Goal: Find specific page/section: Find specific page/section

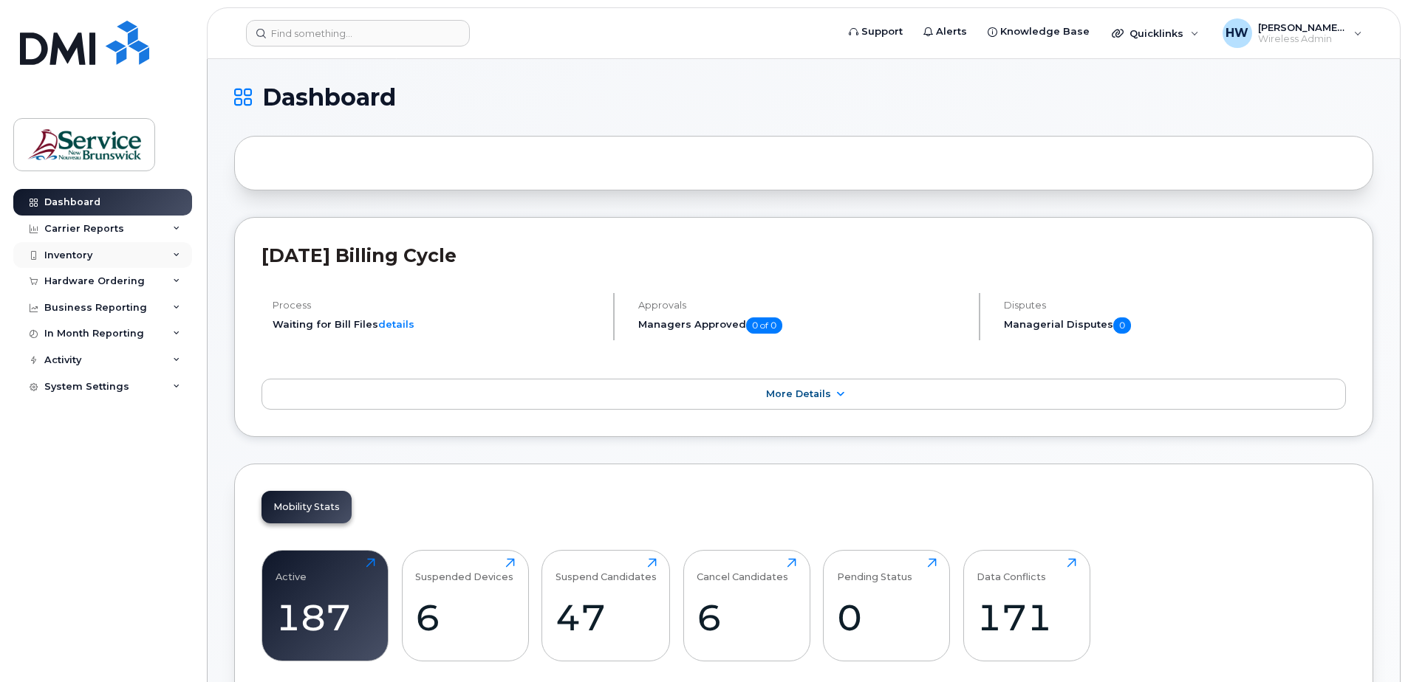
click at [104, 253] on div "Inventory" at bounding box center [102, 255] width 179 height 27
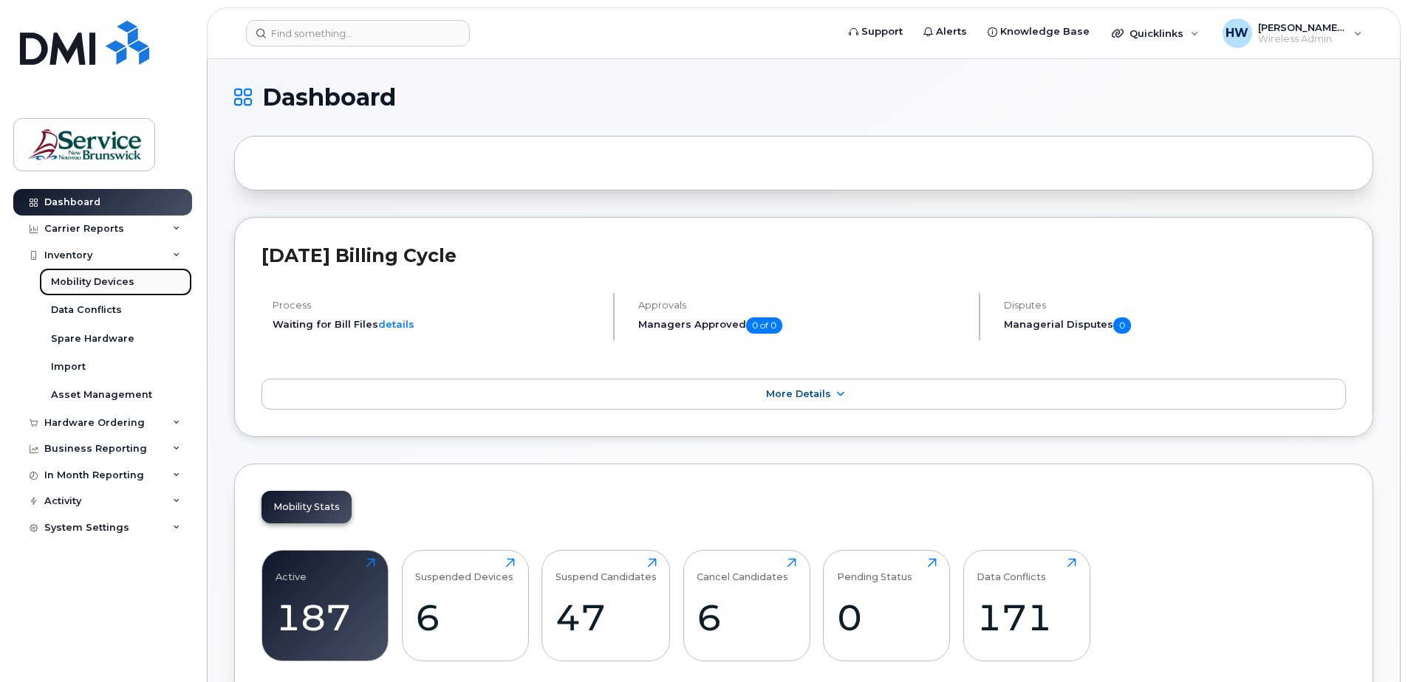
click at [118, 283] on div "Mobility Devices" at bounding box center [92, 281] width 83 height 13
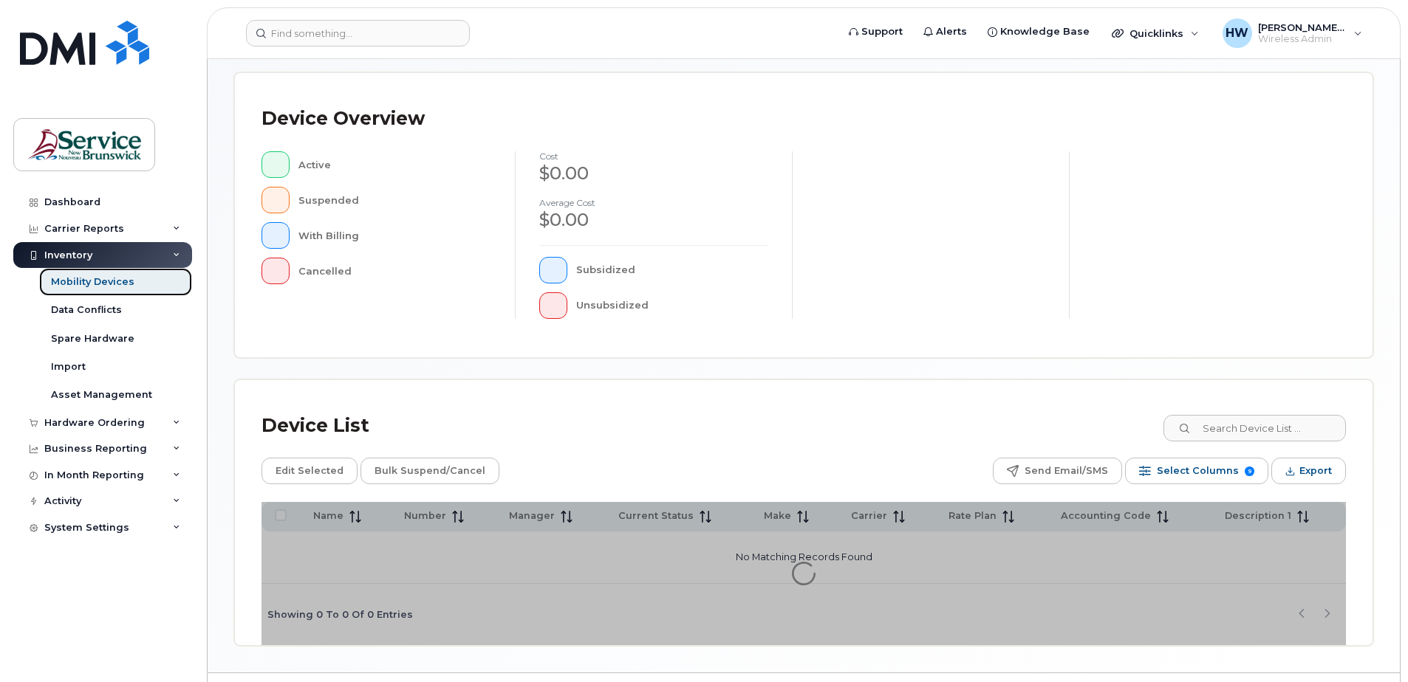
scroll to position [333, 0]
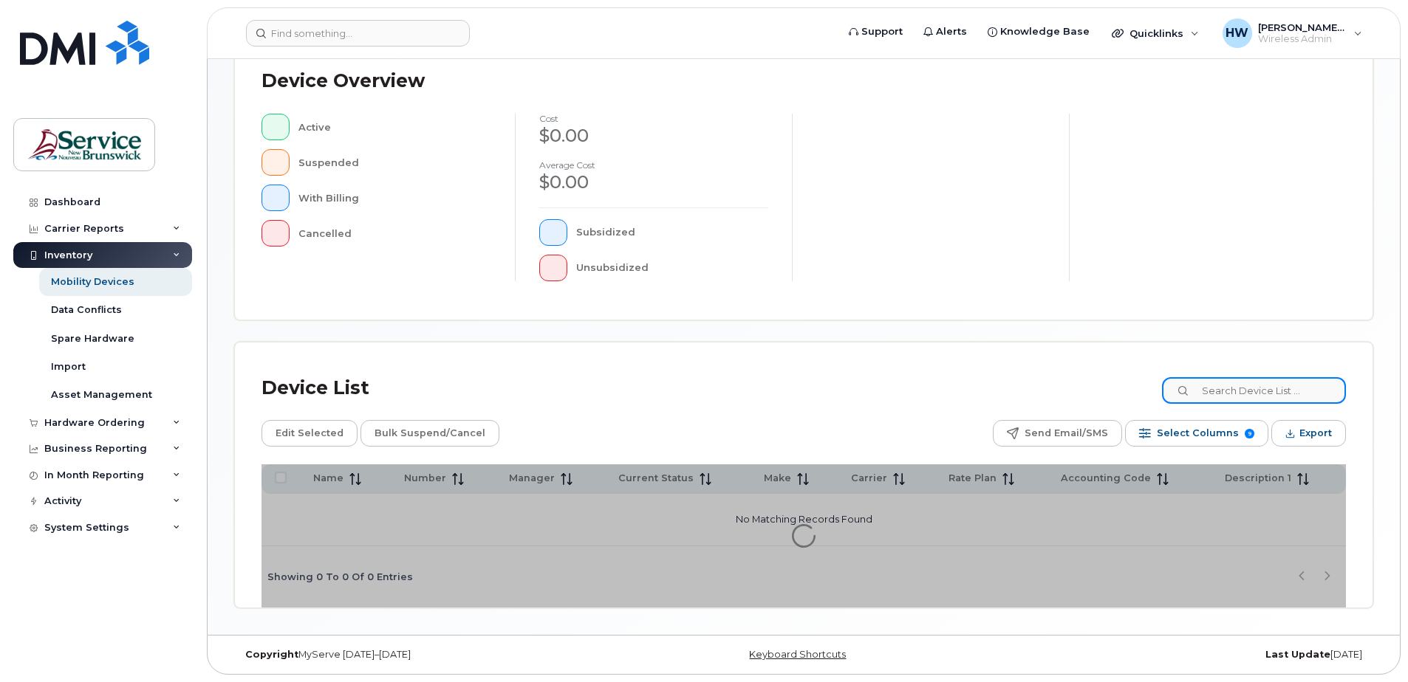
click at [1239, 395] on input at bounding box center [1254, 390] width 184 height 27
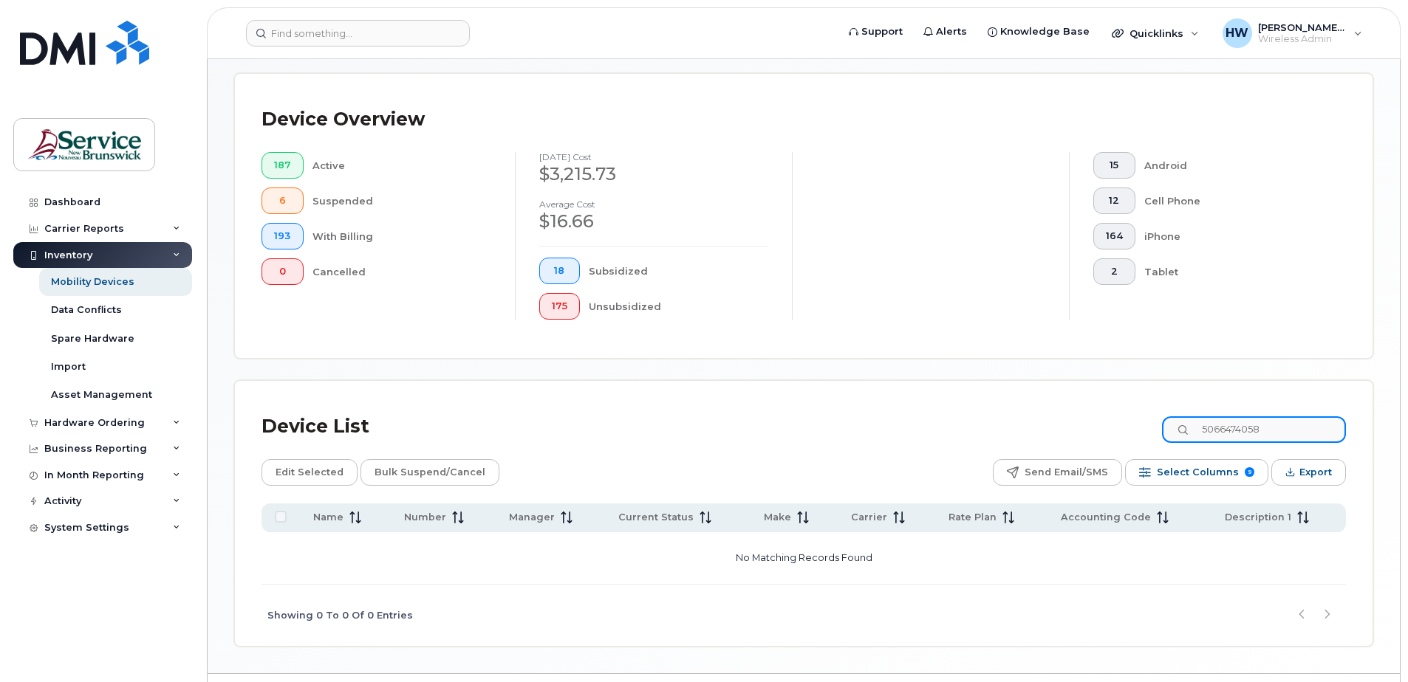
drag, startPoint x: 1290, startPoint y: 411, endPoint x: 1063, endPoint y: 410, distance: 227.5
click at [1063, 410] on div "Device List 5066474058" at bounding box center [803, 427] width 1084 height 38
drag, startPoint x: 1264, startPoint y: 416, endPoint x: 1285, endPoint y: 413, distance: 21.6
click at [1272, 416] on input "5063495591" at bounding box center [1254, 429] width 184 height 27
click at [1252, 416] on input "5063495591" at bounding box center [1254, 429] width 184 height 27
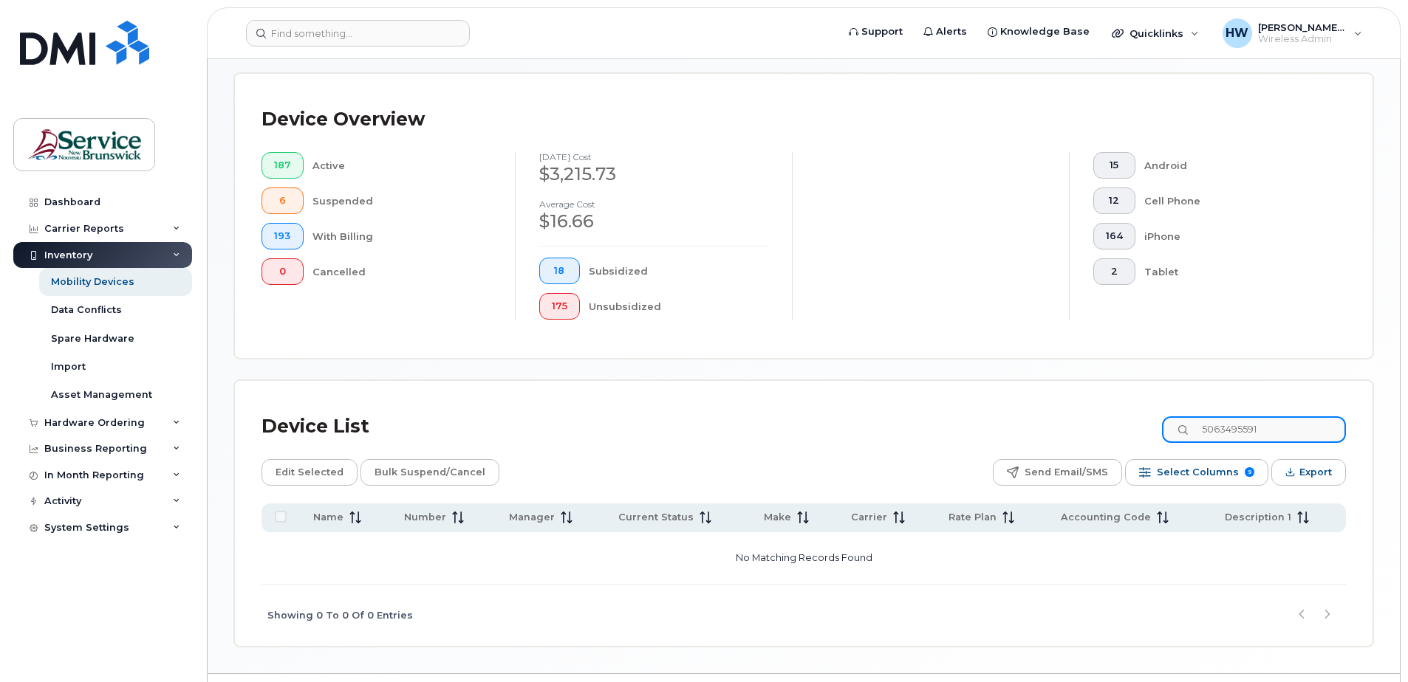
drag, startPoint x: 1269, startPoint y: 415, endPoint x: 1191, endPoint y: 413, distance: 77.6
click at [1191, 416] on input "5063495591" at bounding box center [1254, 429] width 184 height 27
type input "1"
type input "5"
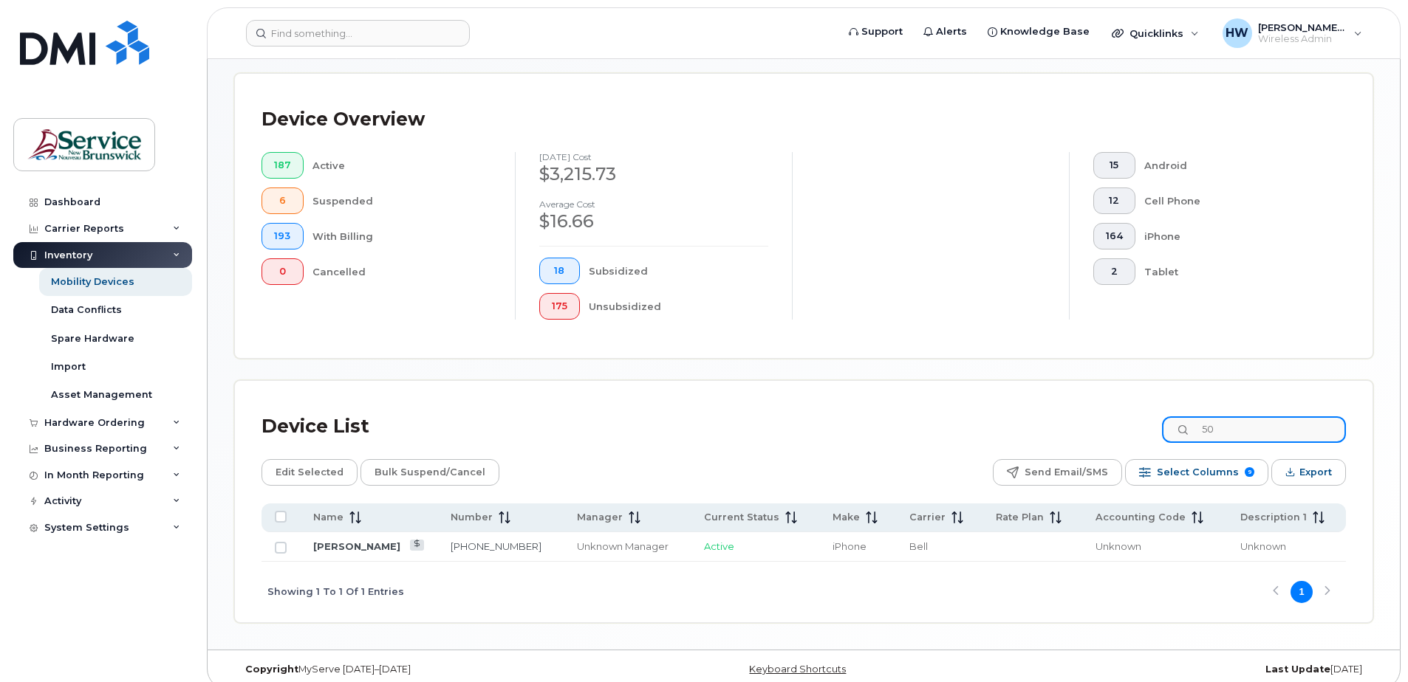
type input "5"
drag, startPoint x: 1312, startPoint y: 412, endPoint x: 1118, endPoint y: 408, distance: 193.5
click at [1118, 408] on div "Device List 5066451507" at bounding box center [803, 427] width 1084 height 38
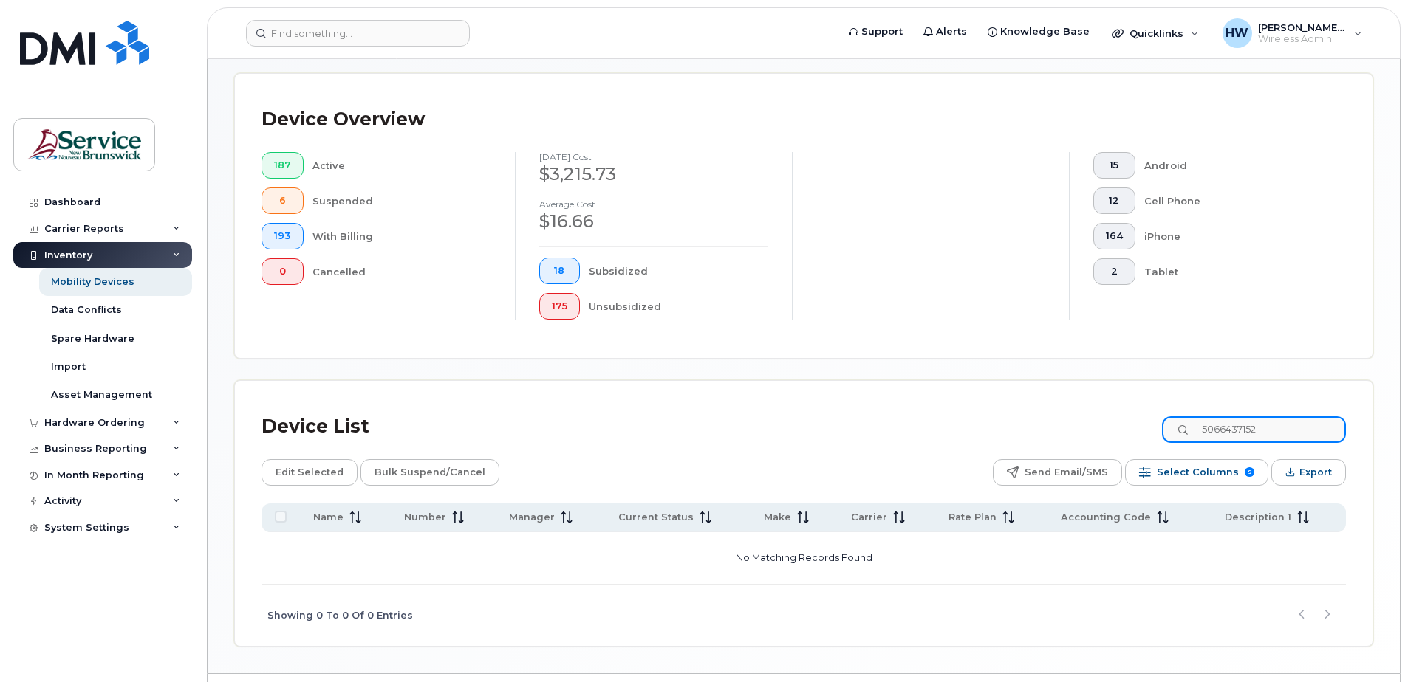
drag, startPoint x: 1284, startPoint y: 414, endPoint x: 1150, endPoint y: 413, distance: 134.4
click at [1150, 413] on div "Device List 5066437152" at bounding box center [803, 427] width 1084 height 38
type input "5066495591"
